Goal: Check status: Check status

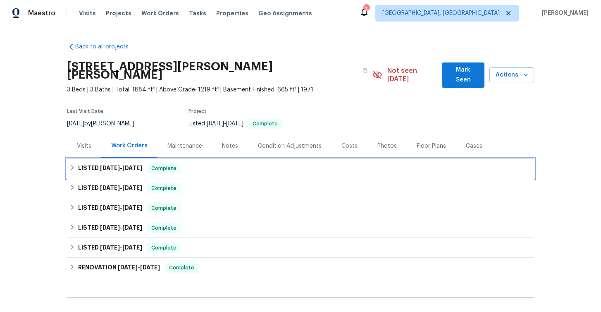
click at [72, 165] on icon at bounding box center [72, 168] width 6 height 6
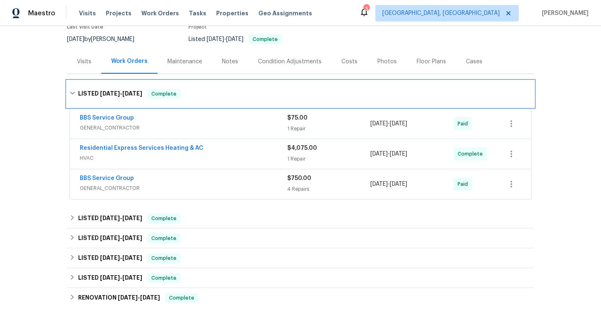
scroll to position [98, 0]
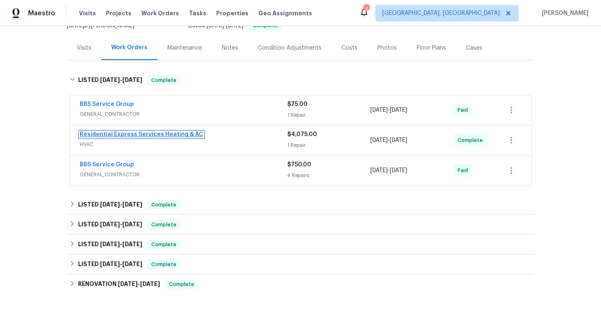
click at [152, 131] on link "Residential Express Services Heating & AC" at bounding box center [142, 134] width 124 height 6
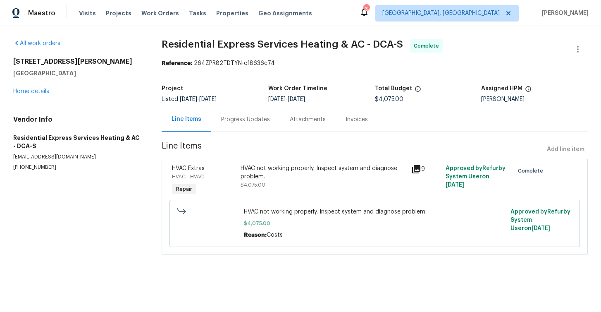
click at [250, 120] on div "Progress Updates" at bounding box center [245, 119] width 49 height 8
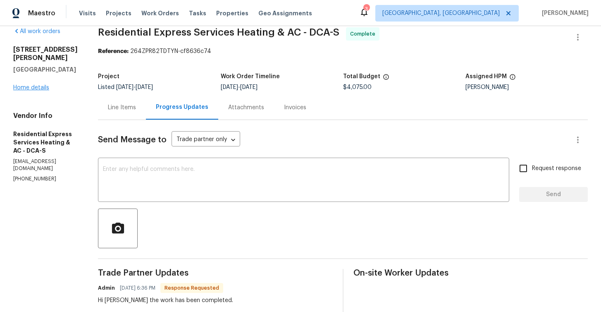
scroll to position [7, 0]
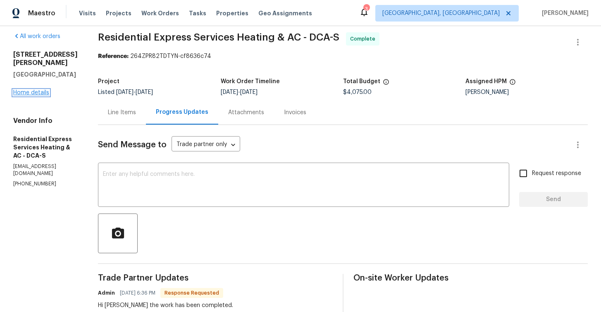
click at [26, 90] on link "Home details" at bounding box center [31, 93] width 36 height 6
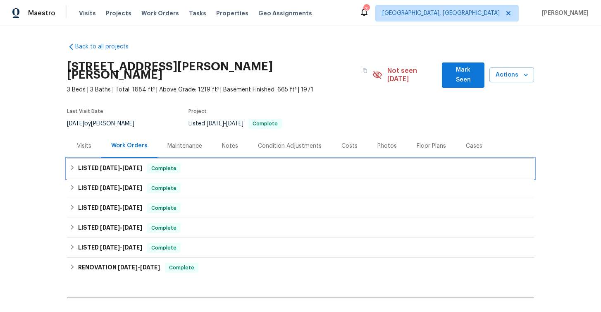
click at [70, 165] on icon at bounding box center [72, 168] width 6 height 6
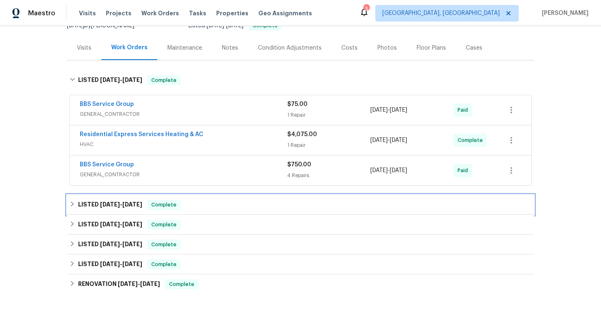
click at [70, 201] on icon at bounding box center [72, 204] width 6 height 6
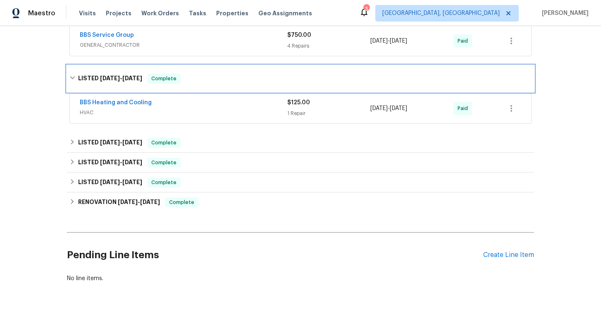
scroll to position [246, 0]
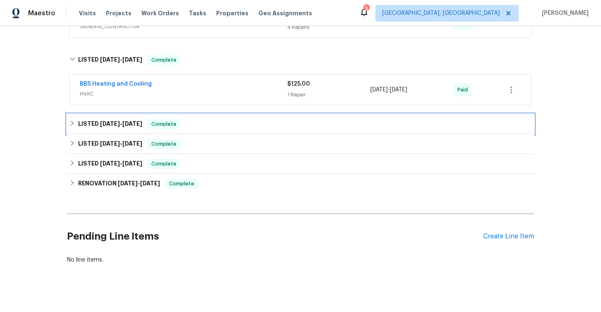
click at [75, 119] on div "LISTED 5/27/25 - 5/30/25 Complete" at bounding box center [300, 124] width 462 height 10
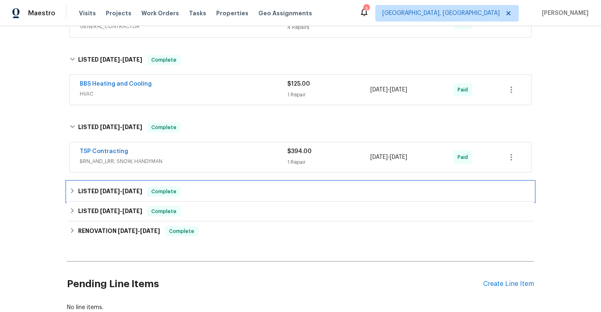
click at [72, 188] on icon at bounding box center [72, 190] width 3 height 5
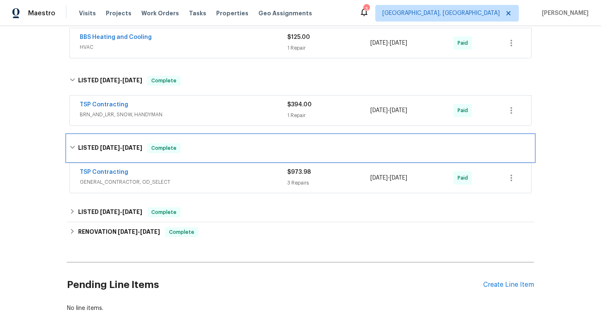
scroll to position [341, 0]
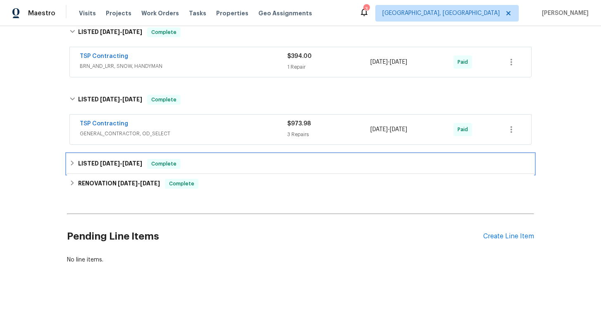
click at [74, 160] on icon at bounding box center [72, 163] width 6 height 6
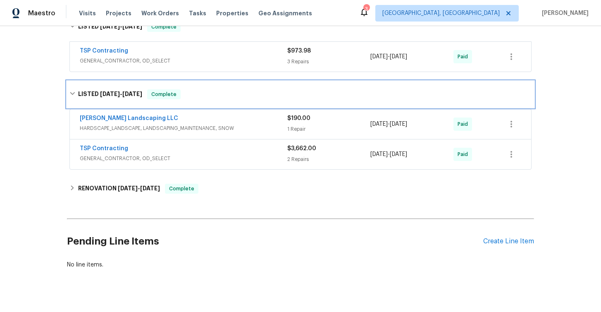
scroll to position [419, 0]
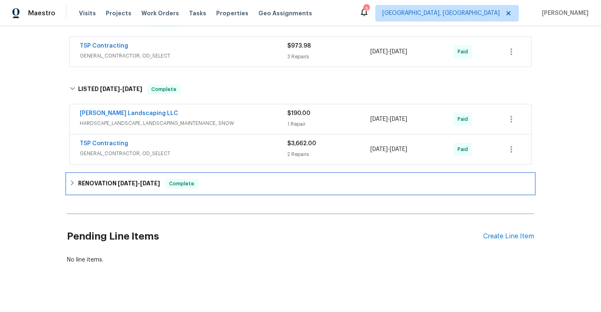
click at [72, 180] on icon at bounding box center [72, 182] width 3 height 5
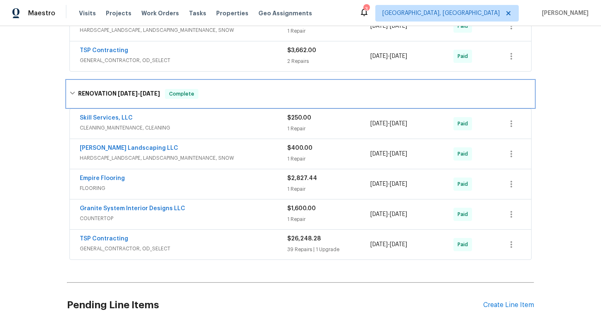
scroll to position [528, 0]
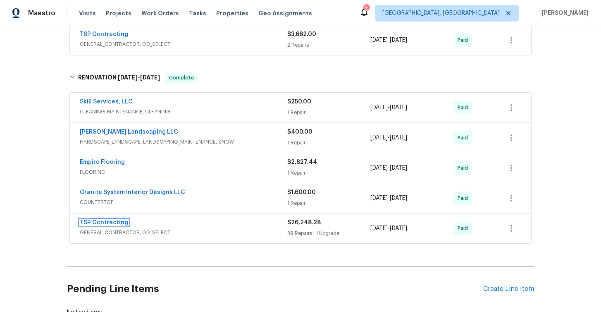
drag, startPoint x: 102, startPoint y: 214, endPoint x: 126, endPoint y: 217, distance: 23.8
click at [102, 220] on link "TSP Contracting" at bounding box center [104, 223] width 48 height 6
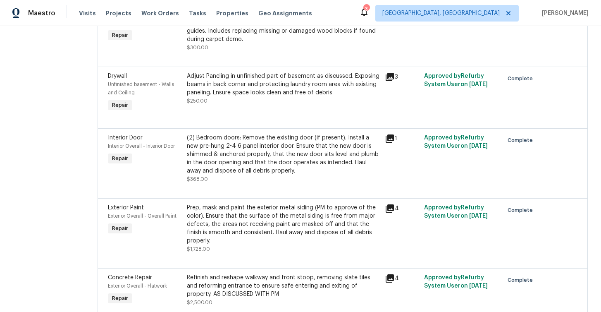
scroll to position [860, 0]
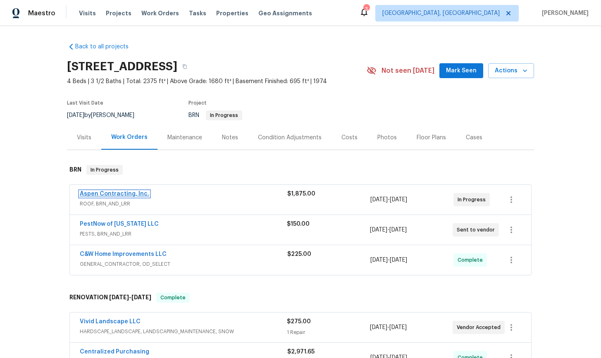
click at [131, 195] on link "Aspen Contracting, Inc." at bounding box center [114, 194] width 69 height 6
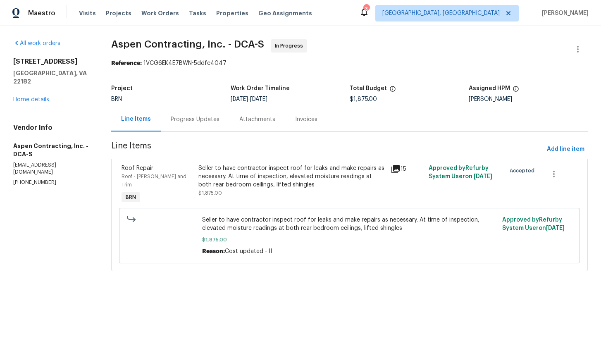
click at [205, 121] on div "Progress Updates" at bounding box center [195, 119] width 49 height 8
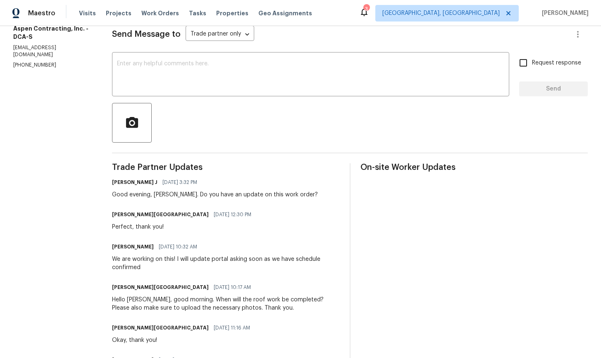
scroll to position [118, 0]
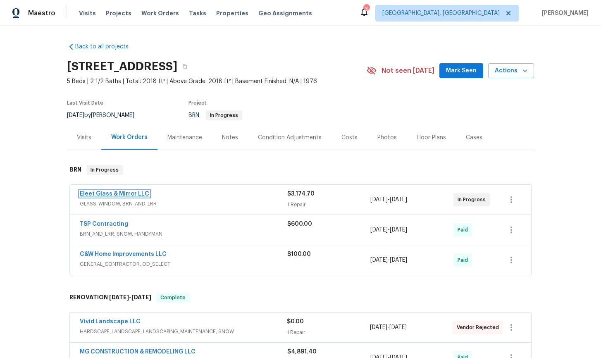
click at [119, 193] on link "Eleet Glass & Mirror LLC" at bounding box center [114, 194] width 69 height 6
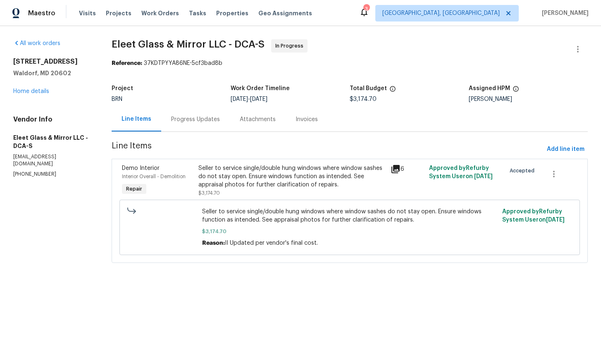
click at [198, 119] on div "Progress Updates" at bounding box center [195, 119] width 49 height 8
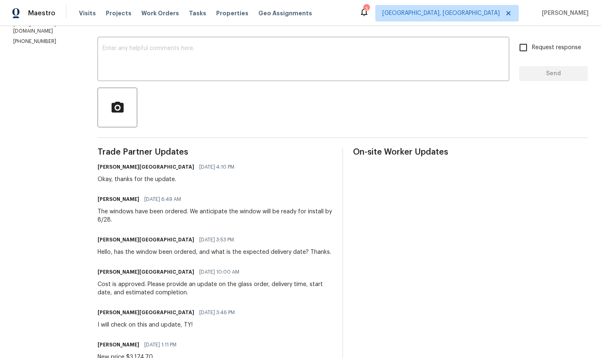
scroll to position [140, 0]
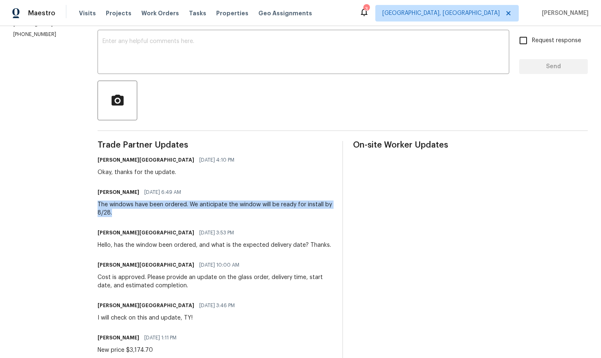
drag, startPoint x: 82, startPoint y: 204, endPoint x: 107, endPoint y: 215, distance: 27.6
click at [107, 215] on div "The windows have been ordered. We anticipate the window will be ready for insta…" at bounding box center [215, 209] width 235 height 17
copy div "The windows have been ordered. We anticipate the window will be ready for insta…"
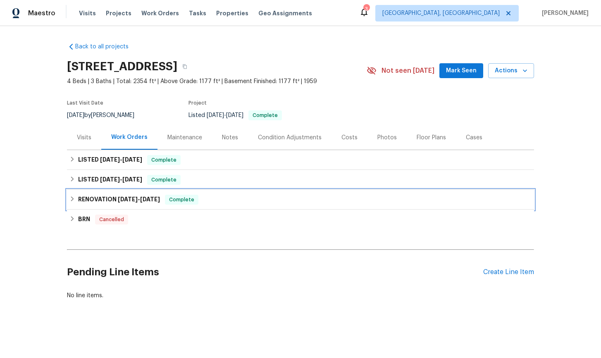
click at [73, 198] on icon at bounding box center [72, 199] width 6 height 6
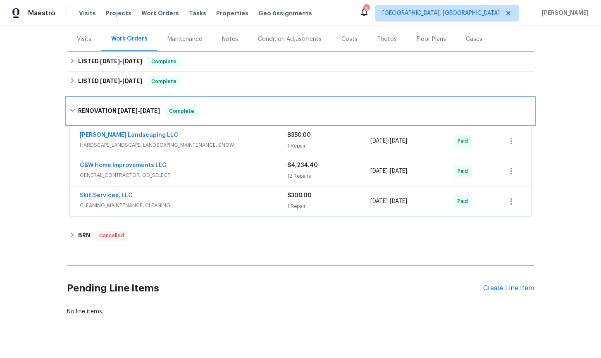
scroll to position [112, 0]
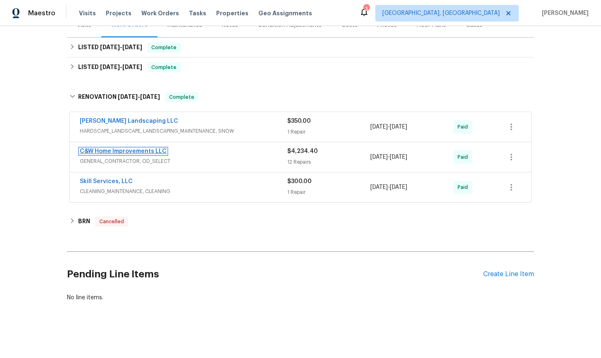
click at [143, 152] on link "C&W Home Improvements LLC" at bounding box center [123, 151] width 87 height 6
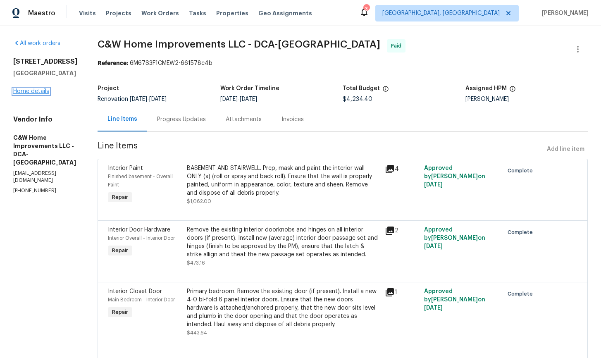
click at [31, 94] on link "Home details" at bounding box center [31, 91] width 36 height 6
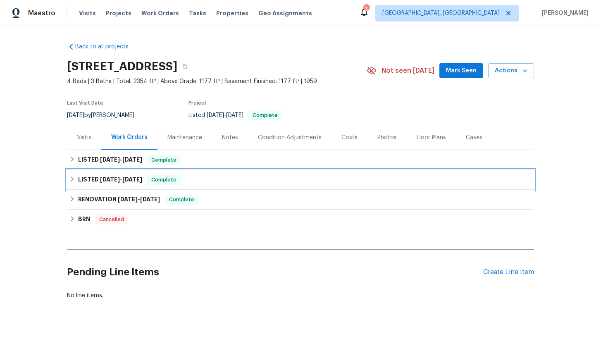
click at [74, 179] on icon at bounding box center [72, 179] width 6 height 6
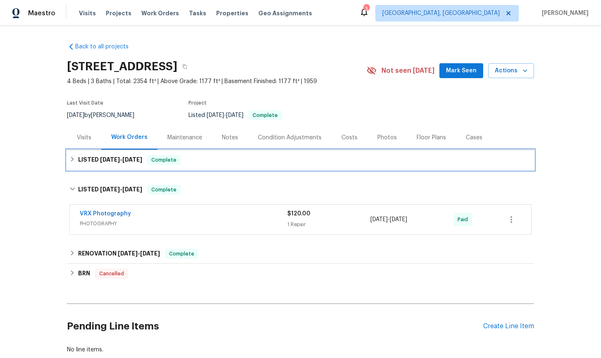
click at [75, 158] on div "LISTED 7/22/25 - 8/2/25 Complete" at bounding box center [300, 160] width 462 height 10
